Goal: Information Seeking & Learning: Learn about a topic

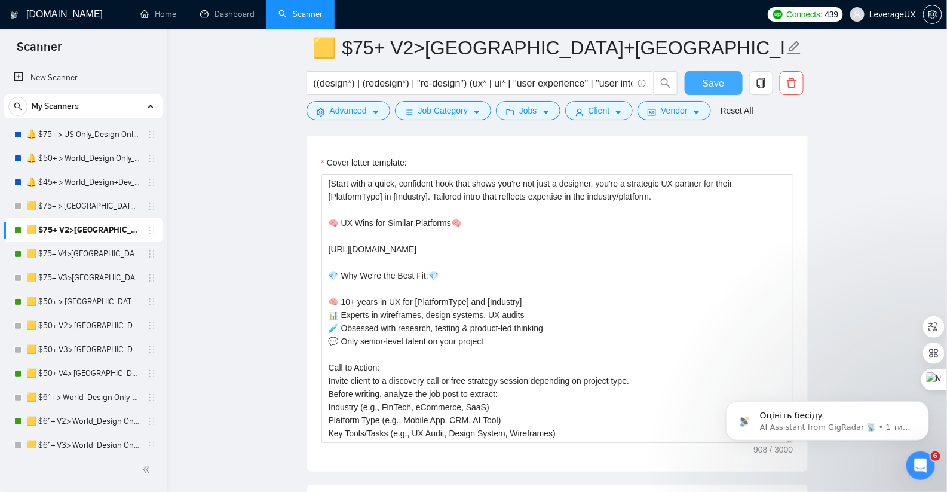
click at [722, 85] on span "Save" at bounding box center [713, 83] width 22 height 15
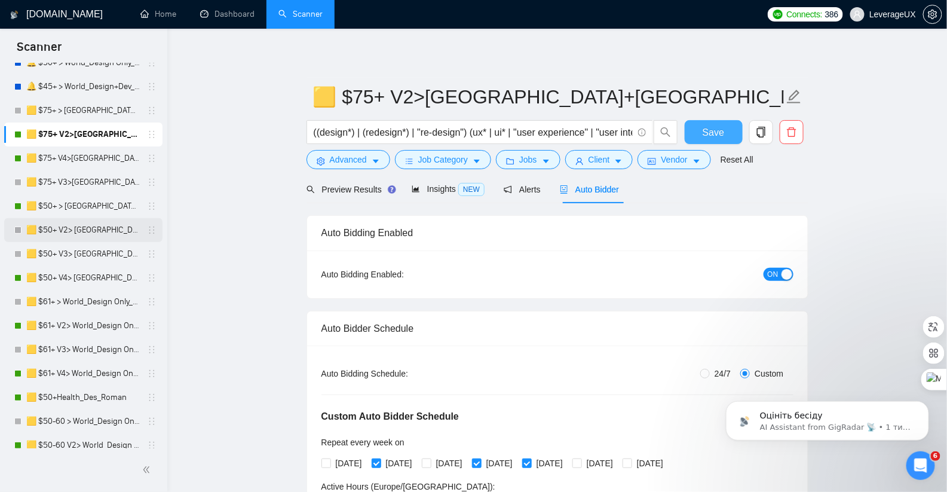
scroll to position [122, 0]
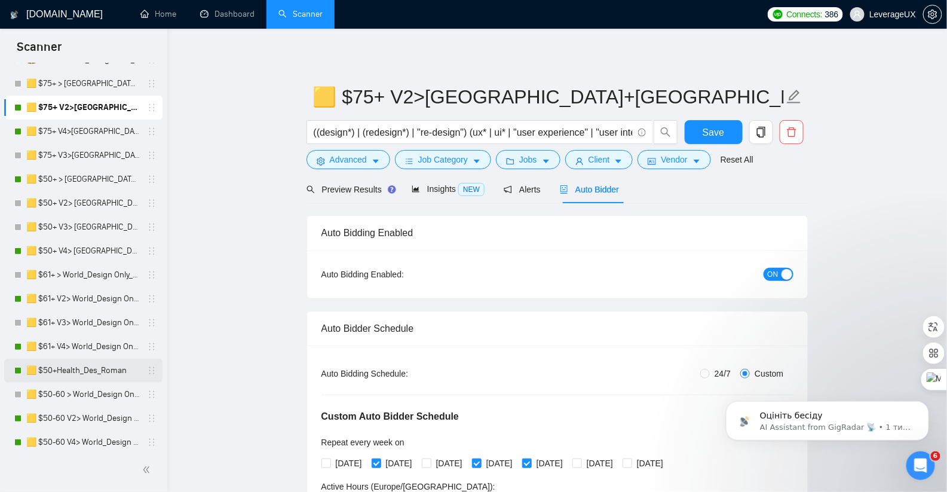
click at [112, 373] on link "🟨 $50+Health_Des_Roman" at bounding box center [82, 370] width 113 height 24
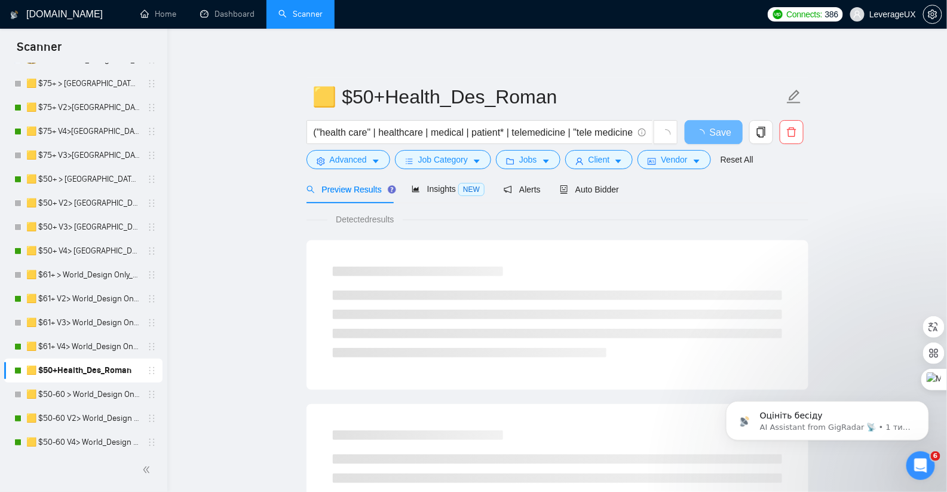
click at [353, 195] on div "Preview Results" at bounding box center [349, 189] width 86 height 13
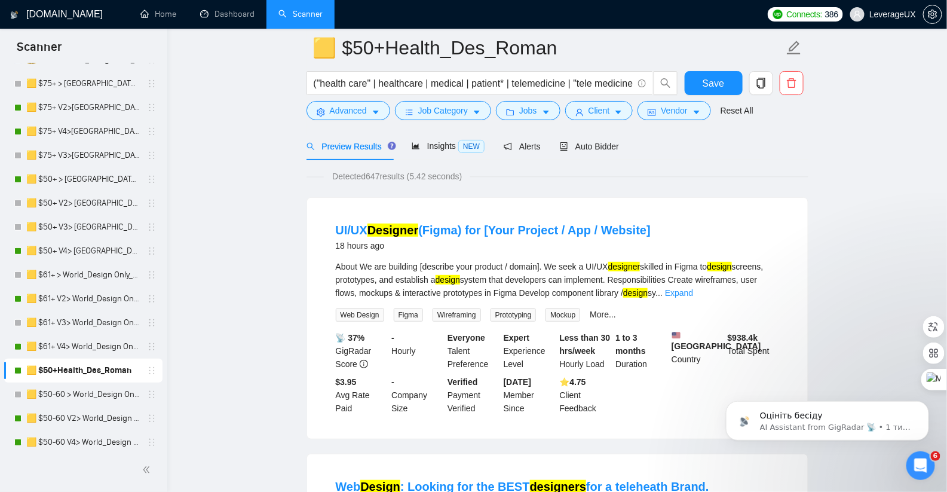
scroll to position [60, 0]
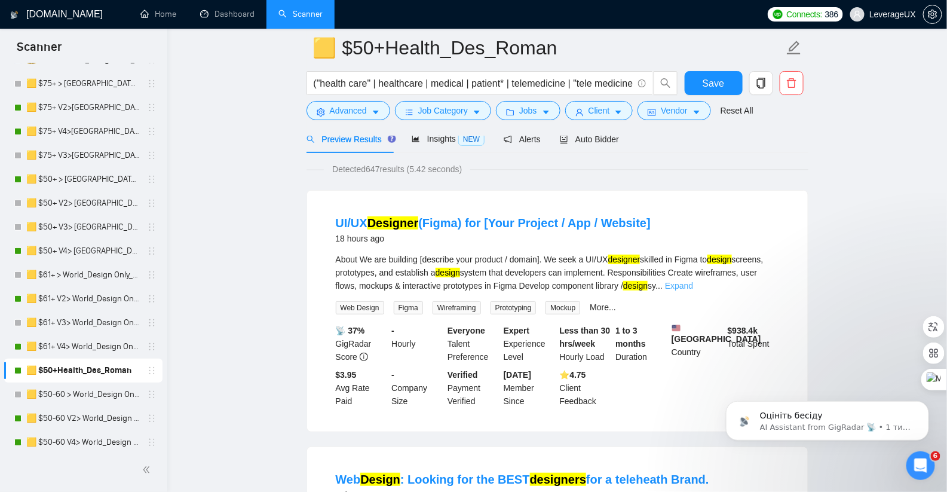
click at [693, 284] on link "Expand" at bounding box center [679, 286] width 28 height 10
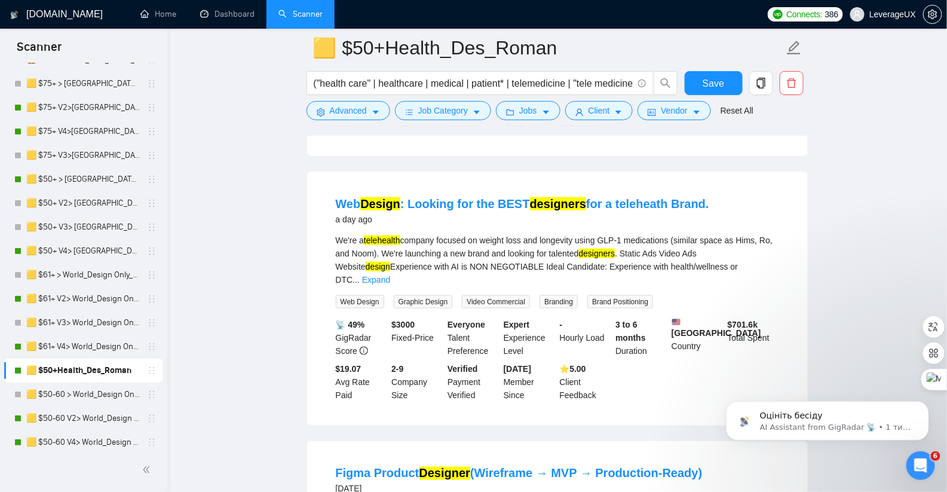
scroll to position [459, 0]
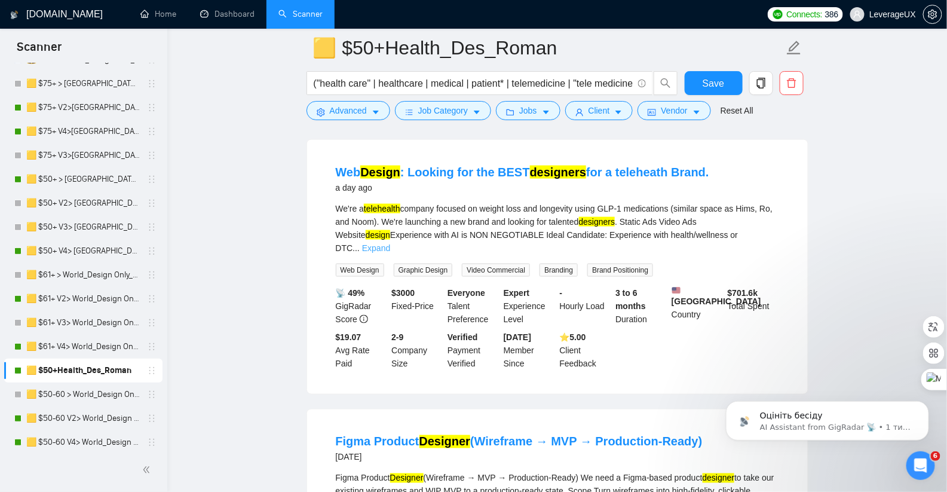
click at [390, 244] on link "Expand" at bounding box center [376, 248] width 28 height 10
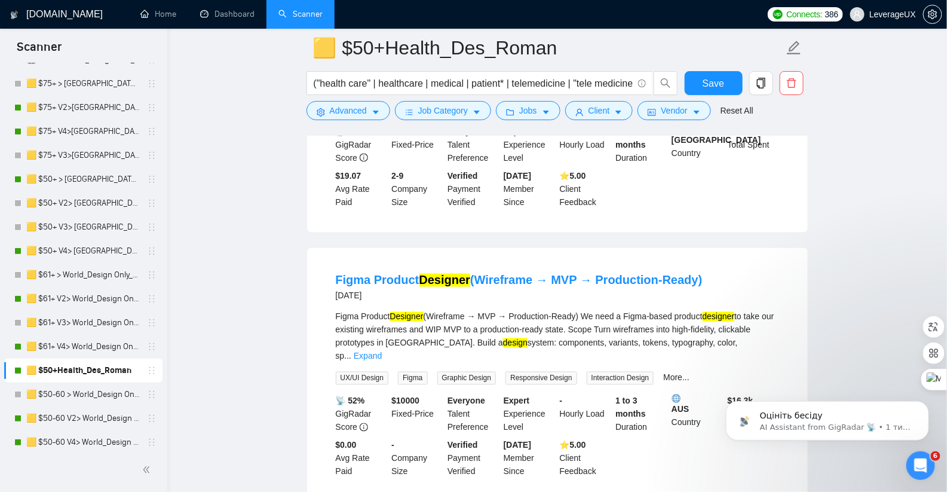
scroll to position [744, 0]
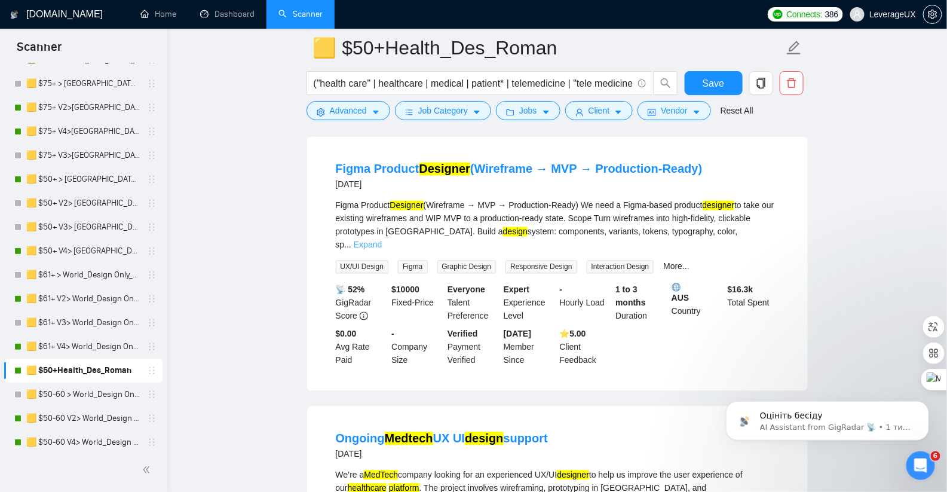
click at [382, 246] on link "Expand" at bounding box center [368, 245] width 28 height 10
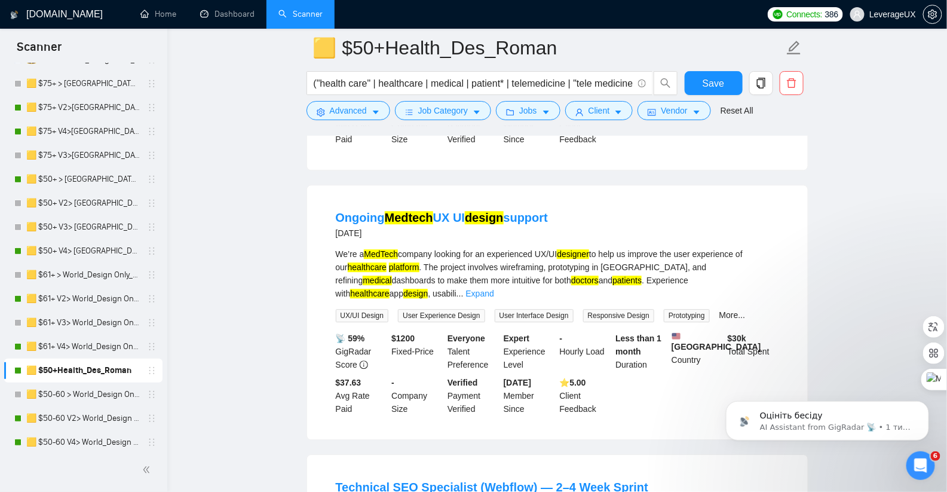
scroll to position [1049, 0]
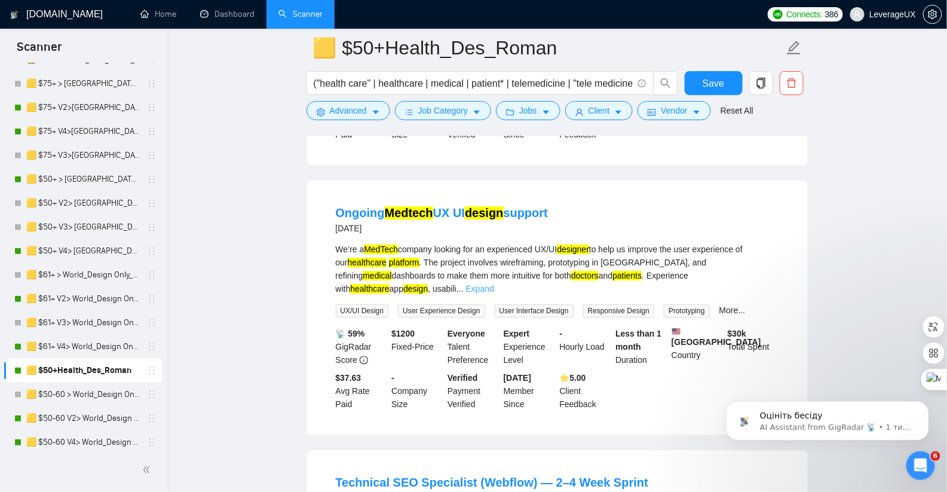
click at [494, 287] on link "Expand" at bounding box center [480, 289] width 28 height 10
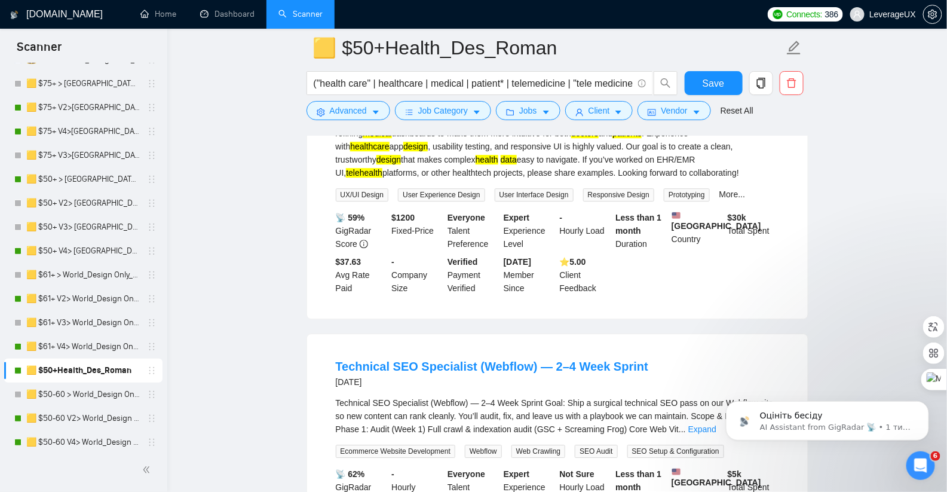
scroll to position [1347, 0]
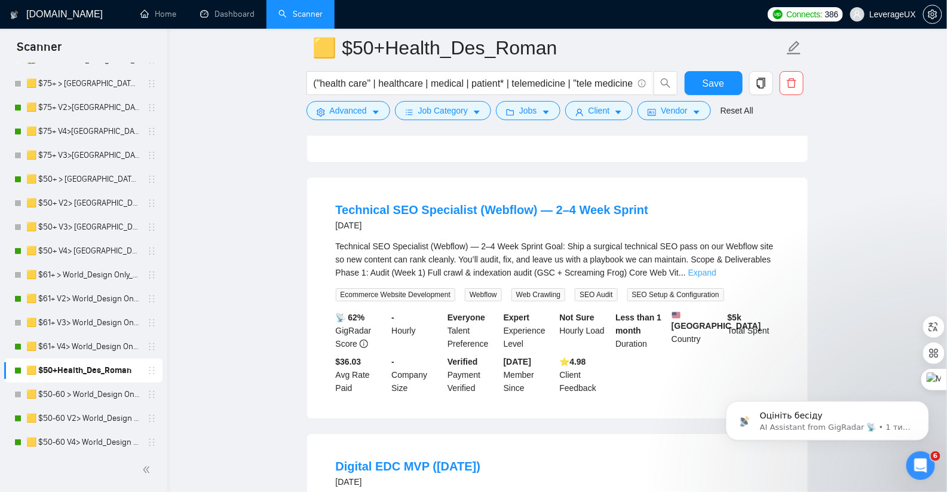
click at [716, 277] on link "Expand" at bounding box center [702, 273] width 28 height 10
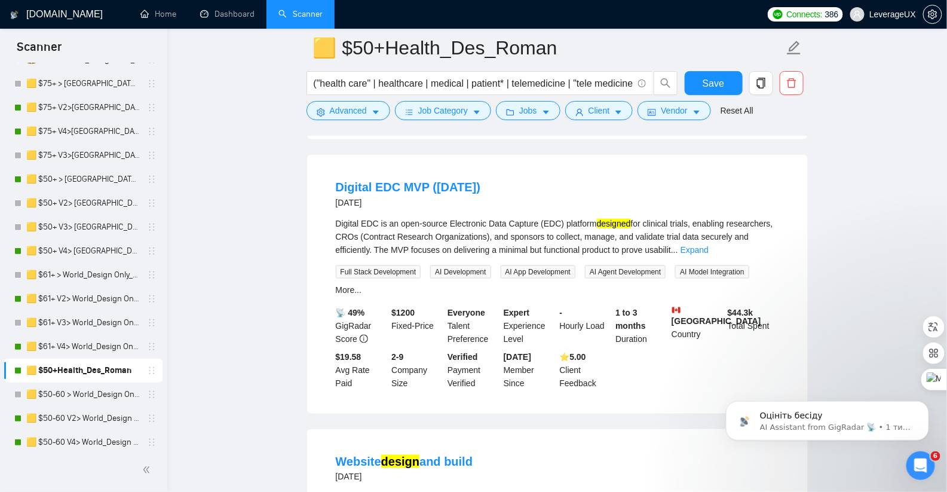
scroll to position [2114, 0]
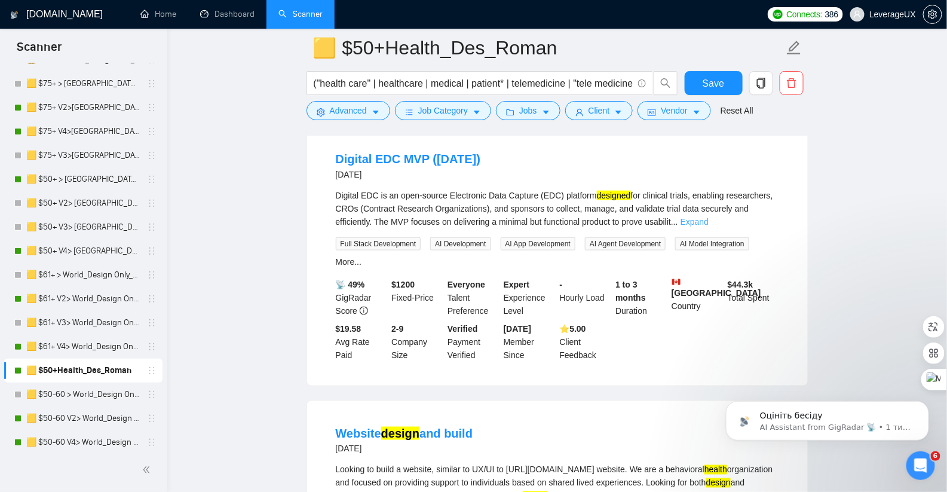
click at [708, 226] on link "Expand" at bounding box center [694, 222] width 28 height 10
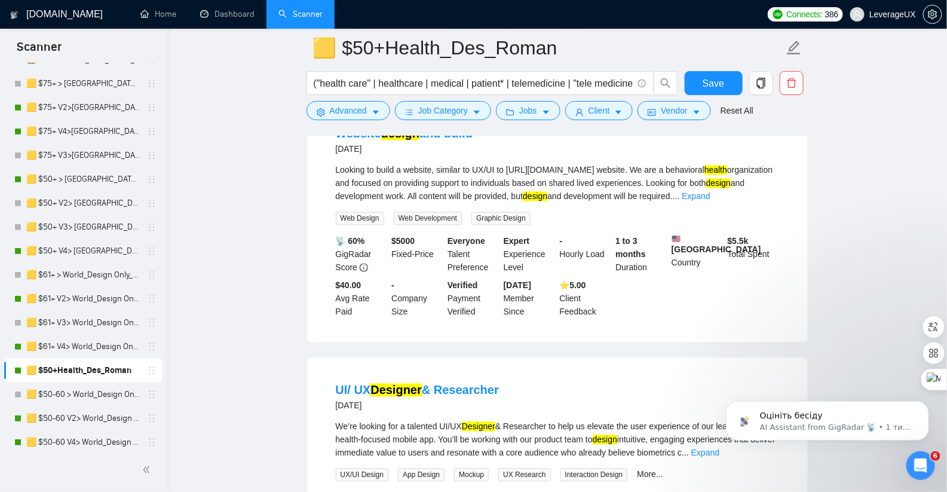
scroll to position [2500, 0]
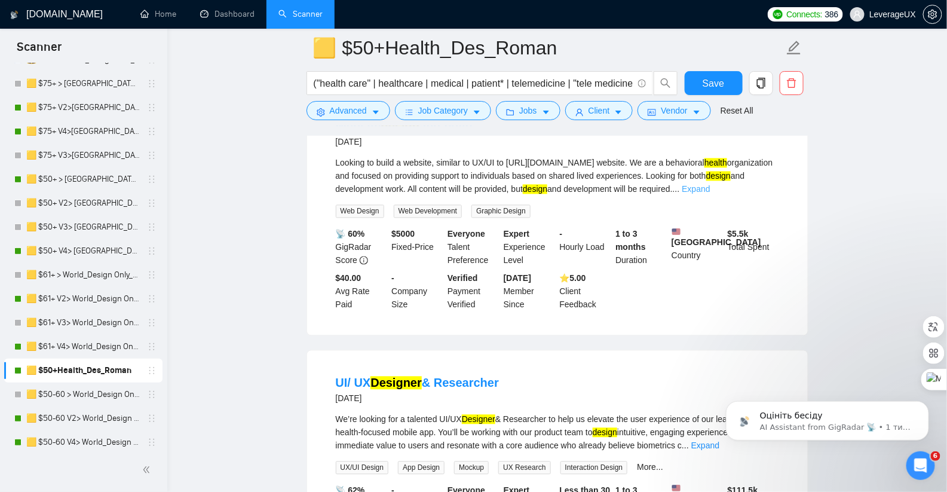
click at [710, 194] on link "Expand" at bounding box center [696, 190] width 28 height 10
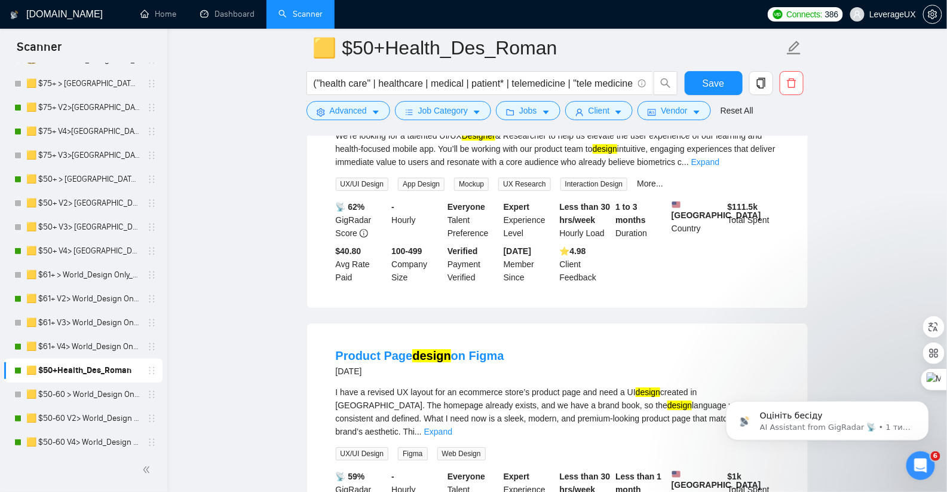
scroll to position [2913, 0]
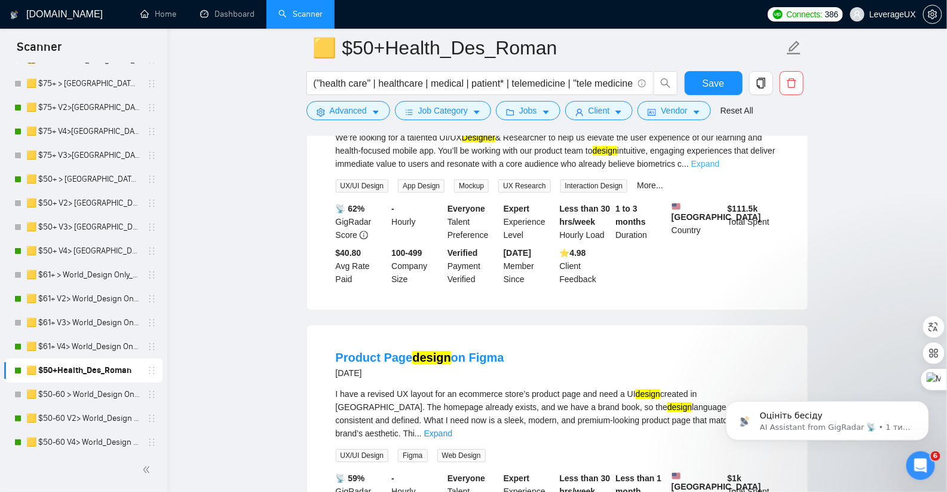
click at [719, 168] on link "Expand" at bounding box center [705, 164] width 28 height 10
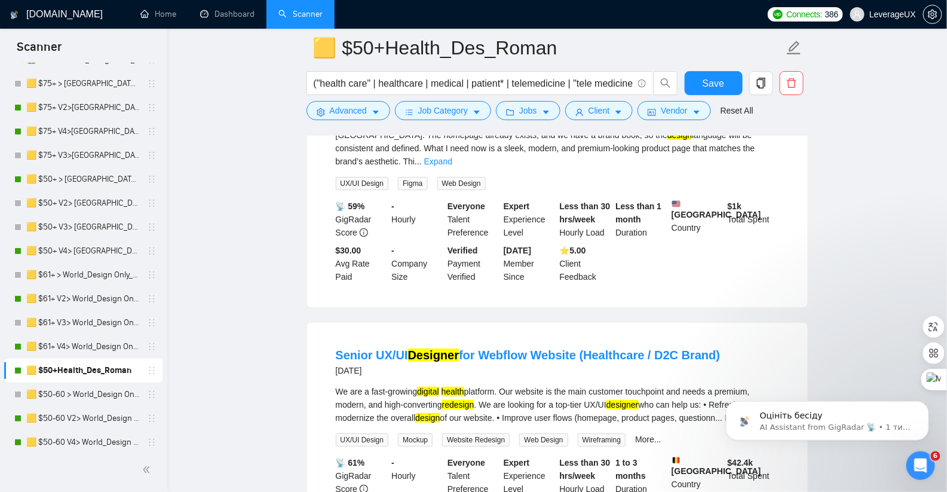
scroll to position [3316, 0]
click at [452, 166] on link "Expand" at bounding box center [438, 161] width 28 height 10
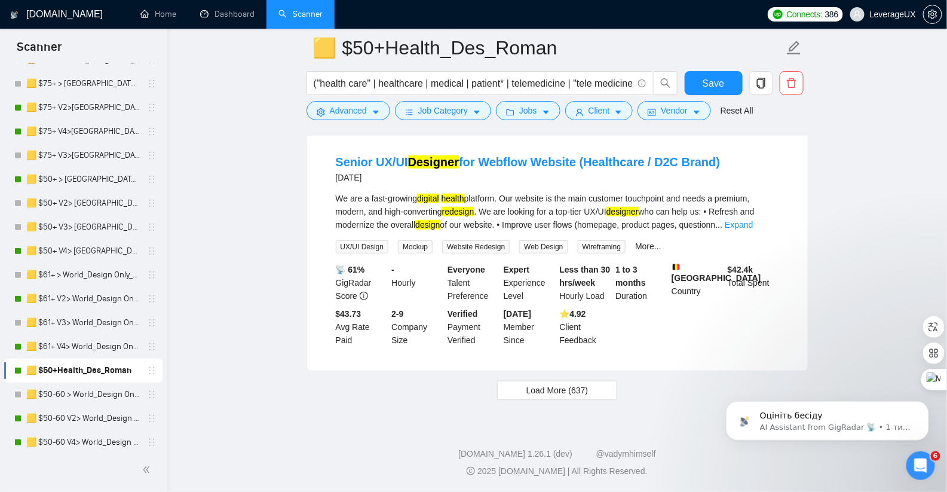
scroll to position [3661, 0]
click at [753, 223] on link "Expand" at bounding box center [739, 225] width 28 height 10
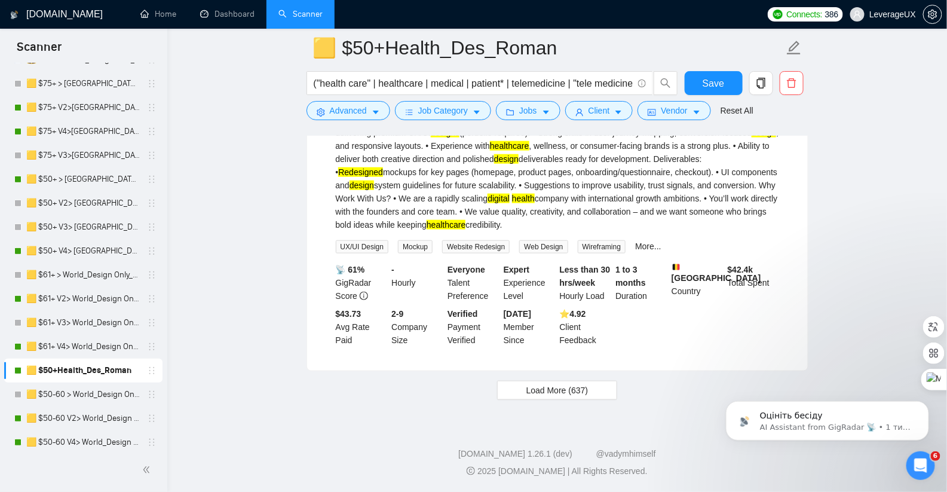
scroll to position [3819, 0]
click at [537, 395] on span "Load More (637)" at bounding box center [557, 389] width 62 height 13
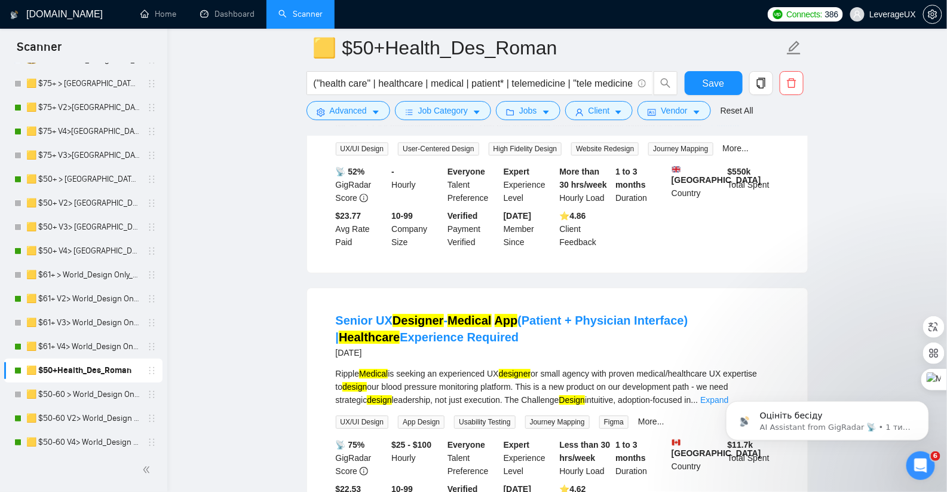
scroll to position [4631, 0]
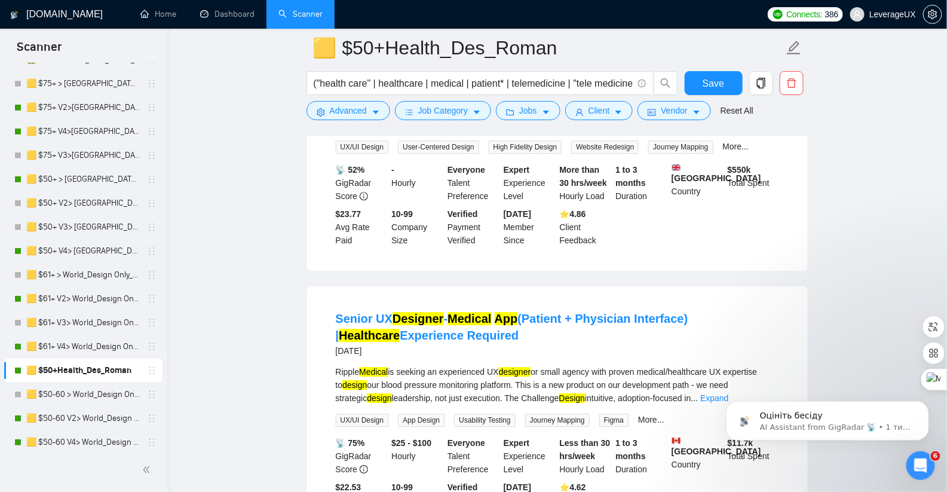
click at [739, 130] on link "Expand" at bounding box center [725, 125] width 28 height 10
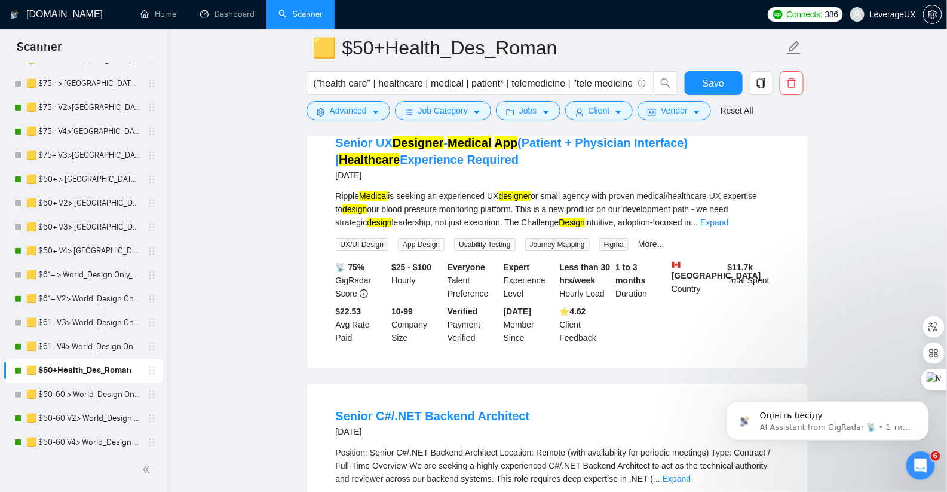
scroll to position [4958, 0]
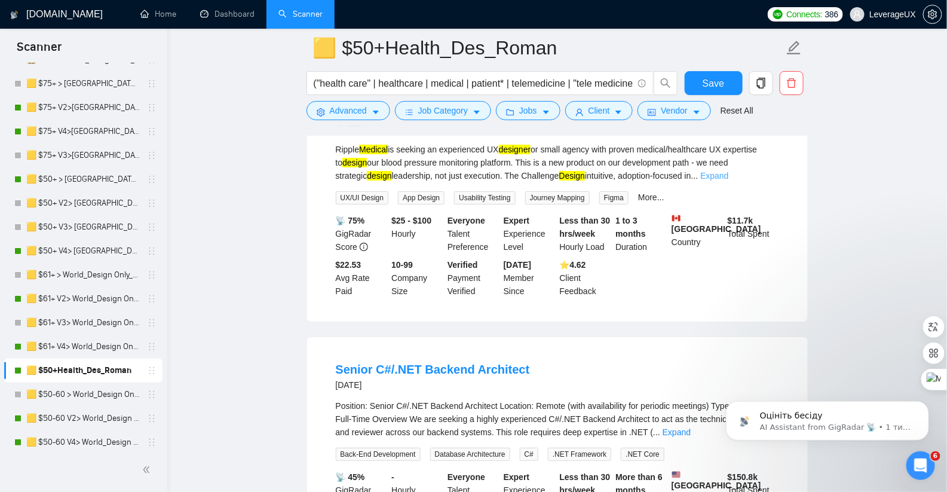
click at [728, 180] on link "Expand" at bounding box center [714, 176] width 28 height 10
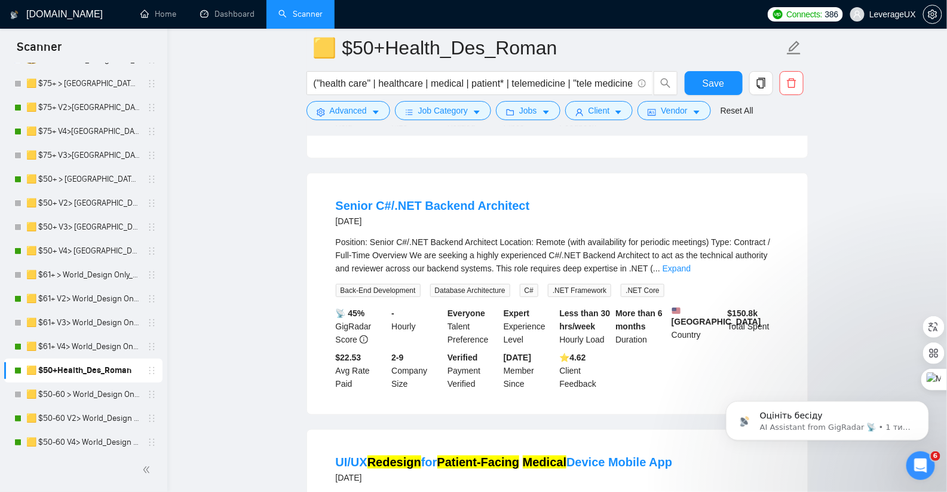
scroll to position [5452, 0]
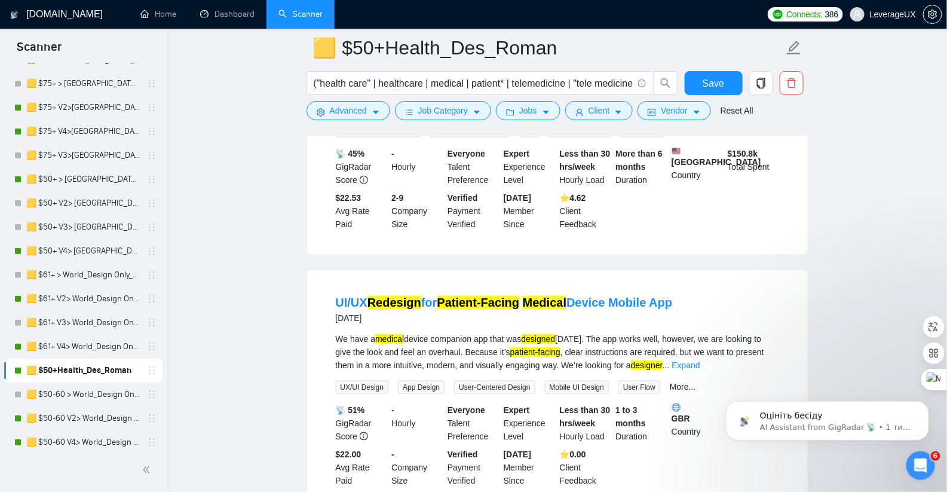
click at [690, 113] on link "Expand" at bounding box center [676, 109] width 28 height 10
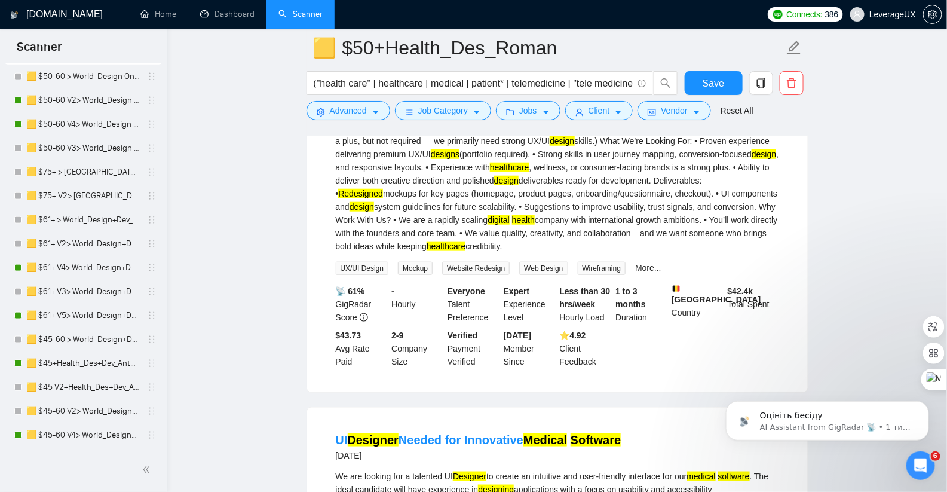
scroll to position [441, 0]
click at [116, 365] on link "🟨 $45+Health_Des+Dev_Antony" at bounding box center [82, 363] width 113 height 24
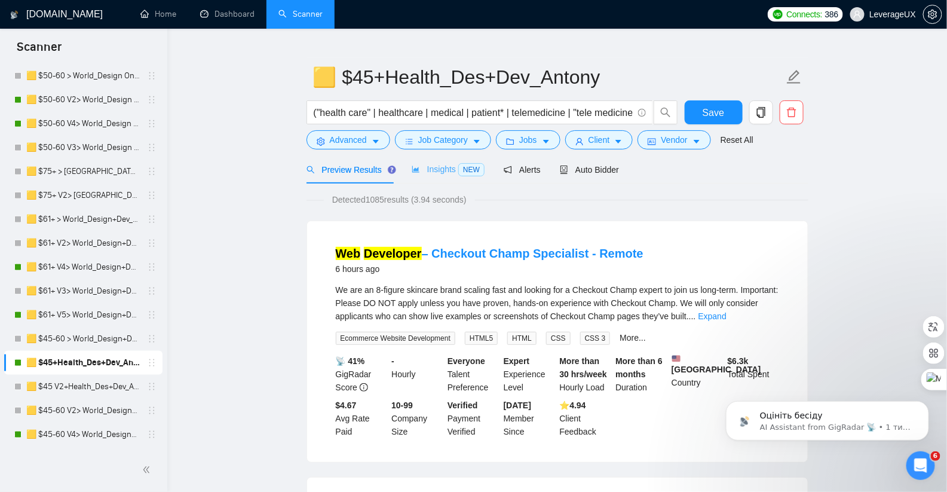
scroll to position [47, 0]
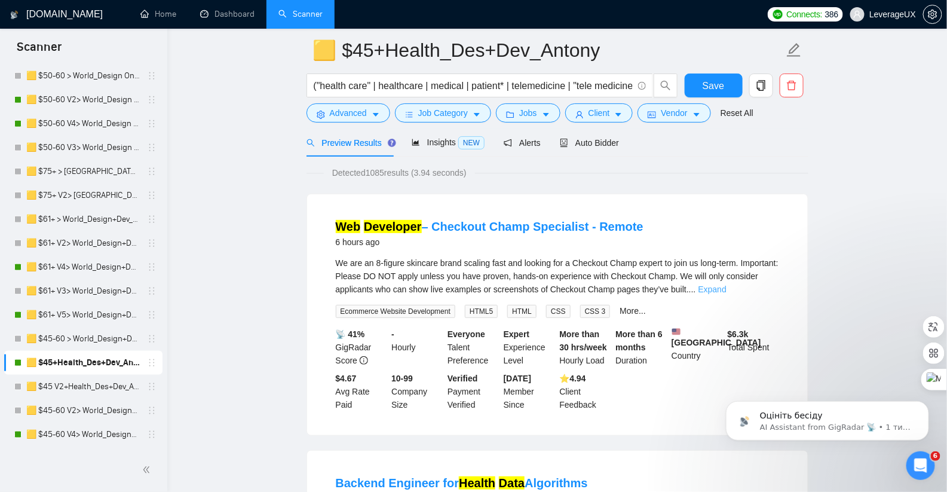
click at [726, 291] on link "Expand" at bounding box center [712, 289] width 28 height 10
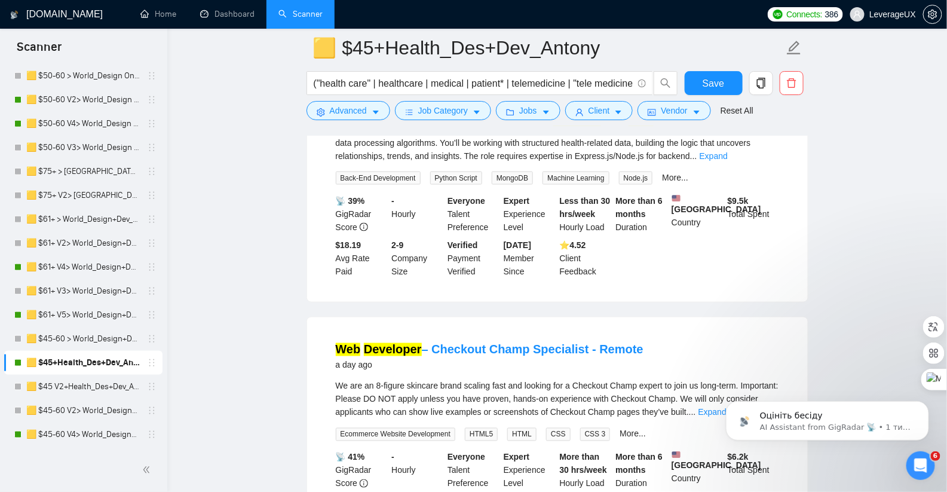
scroll to position [553, 0]
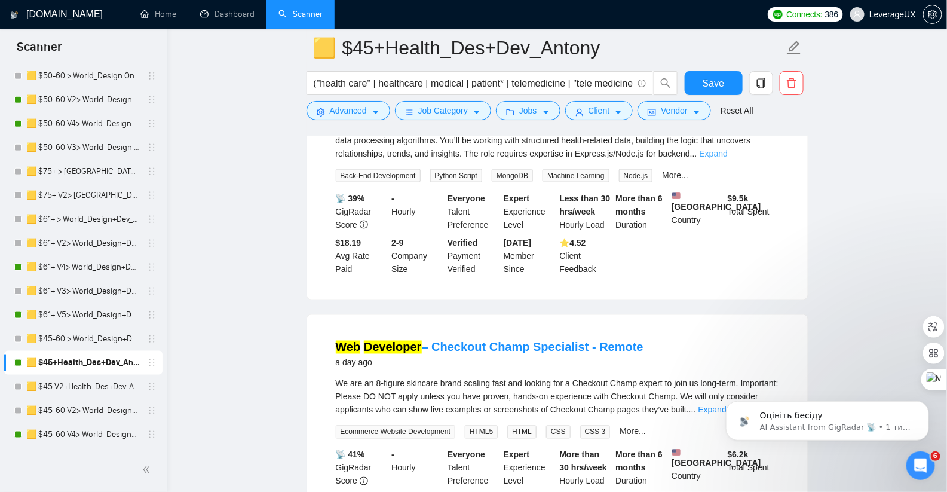
click at [727, 158] on link "Expand" at bounding box center [713, 154] width 28 height 10
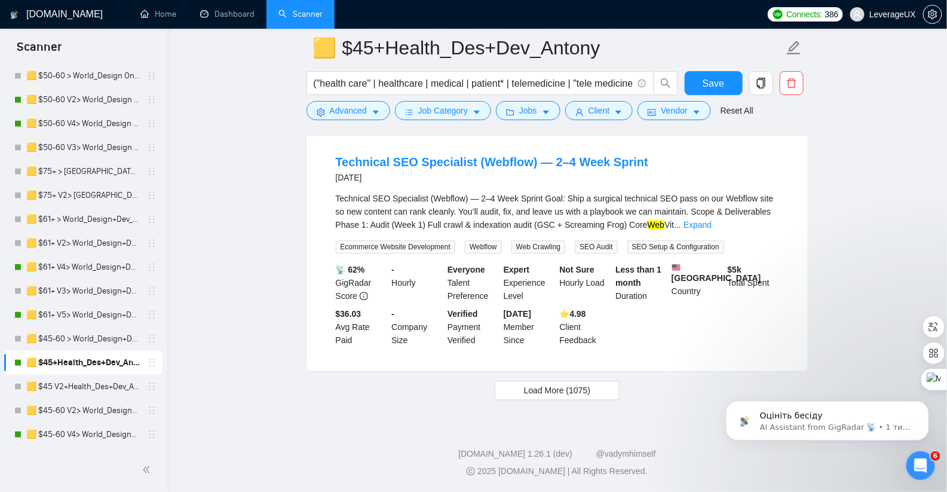
scroll to position [2758, 0]
click at [575, 394] on span "Load More (1075)" at bounding box center [557, 389] width 66 height 13
